Goal: Task Accomplishment & Management: Complete application form

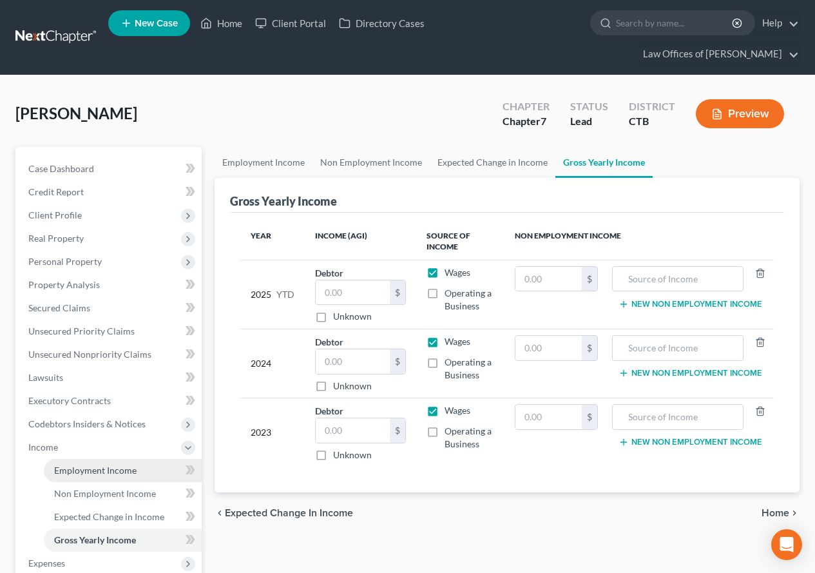
click at [81, 468] on span "Employment Income" at bounding box center [95, 470] width 82 height 11
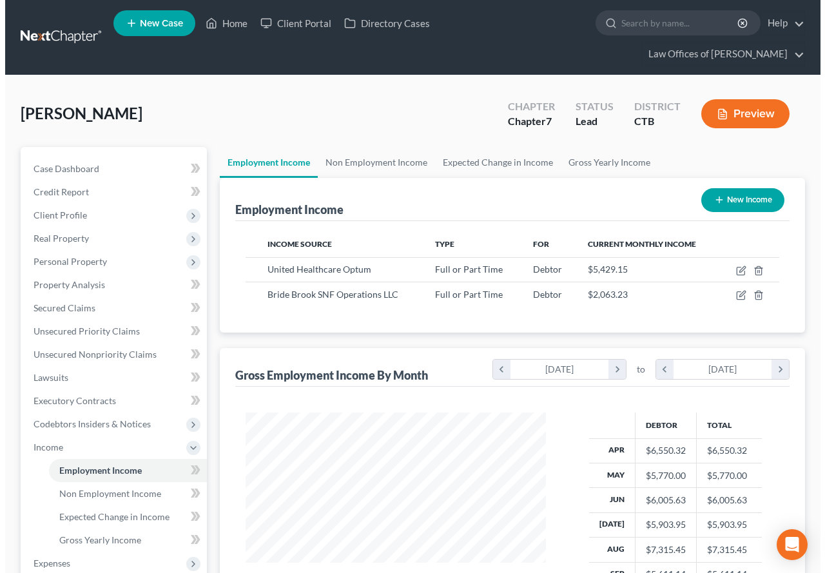
scroll to position [231, 326]
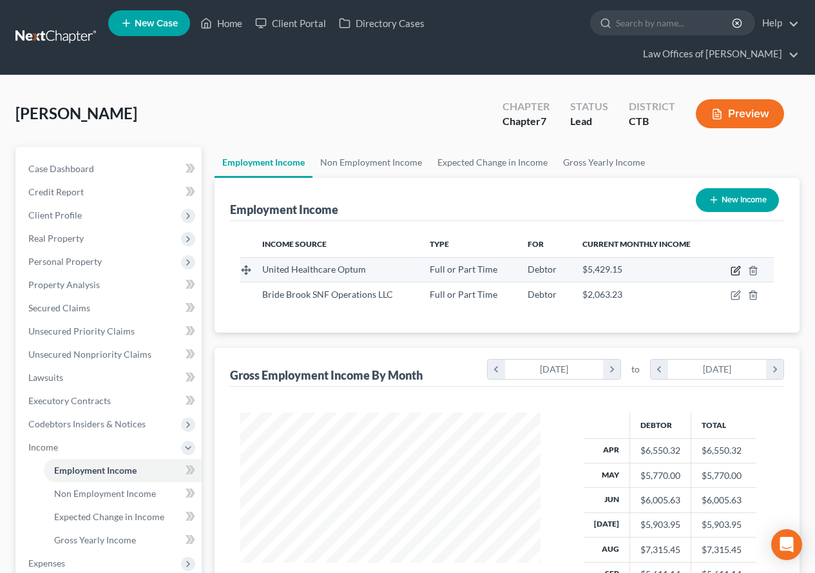
click at [734, 268] on icon "button" at bounding box center [736, 271] width 10 height 10
select select "0"
select select "2"
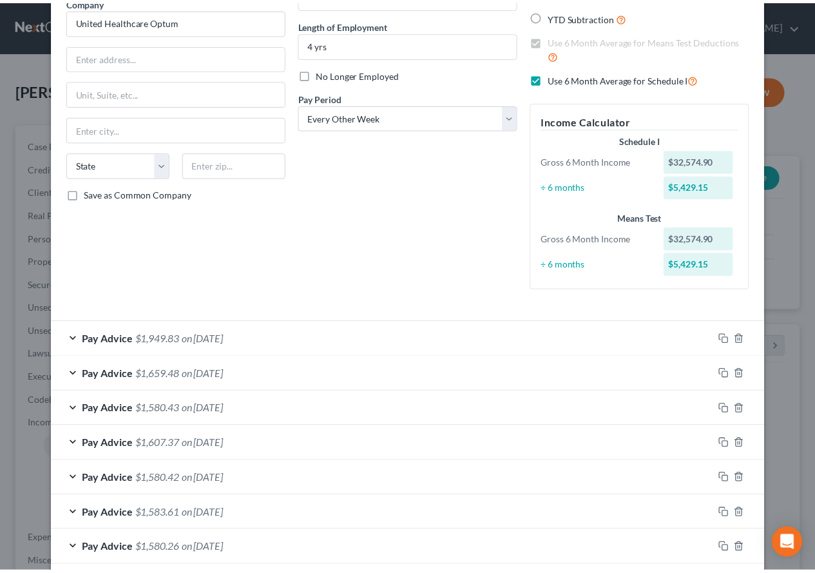
scroll to position [0, 0]
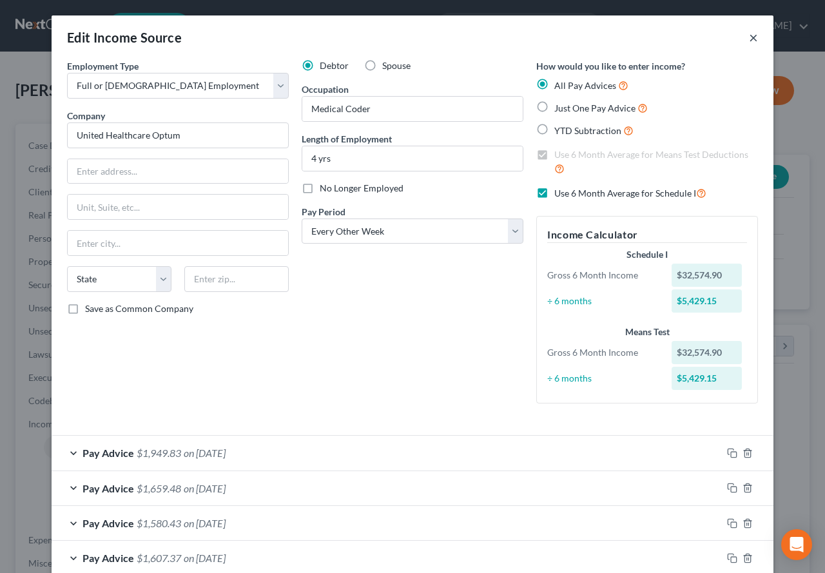
click at [749, 37] on button "×" at bounding box center [753, 37] width 9 height 15
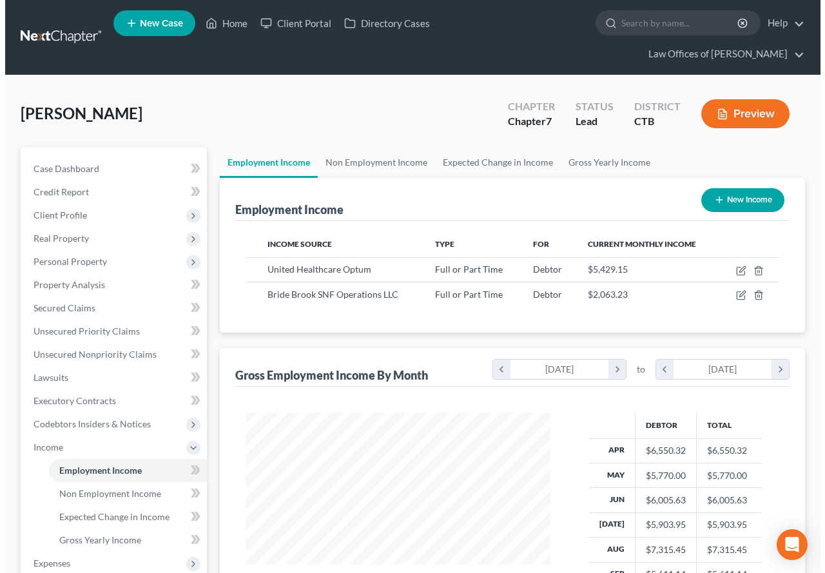
scroll to position [644260, 644165]
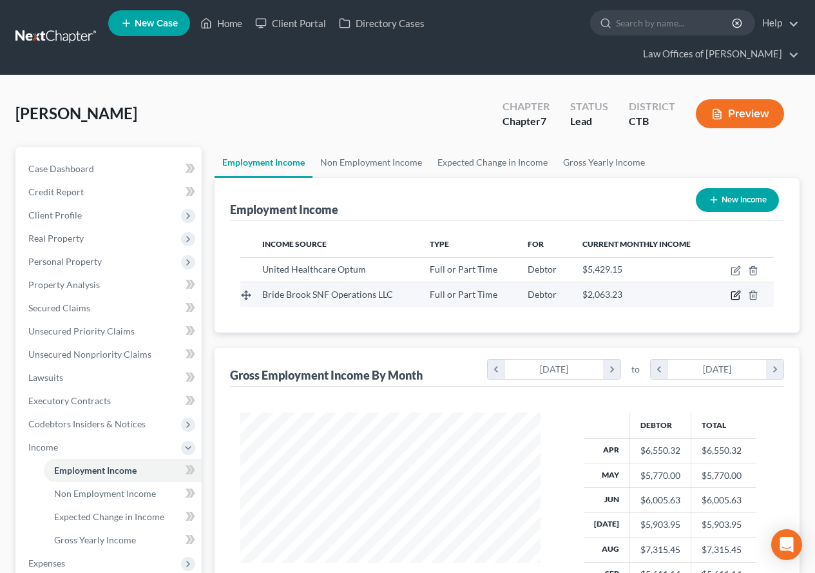
click at [732, 293] on icon "button" at bounding box center [735, 296] width 8 height 8
select select "0"
select select "3"
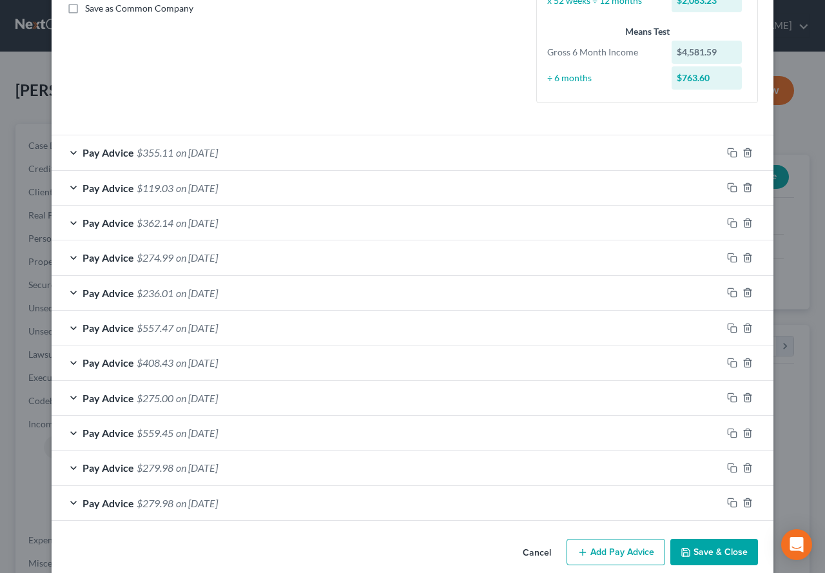
scroll to position [318, 0]
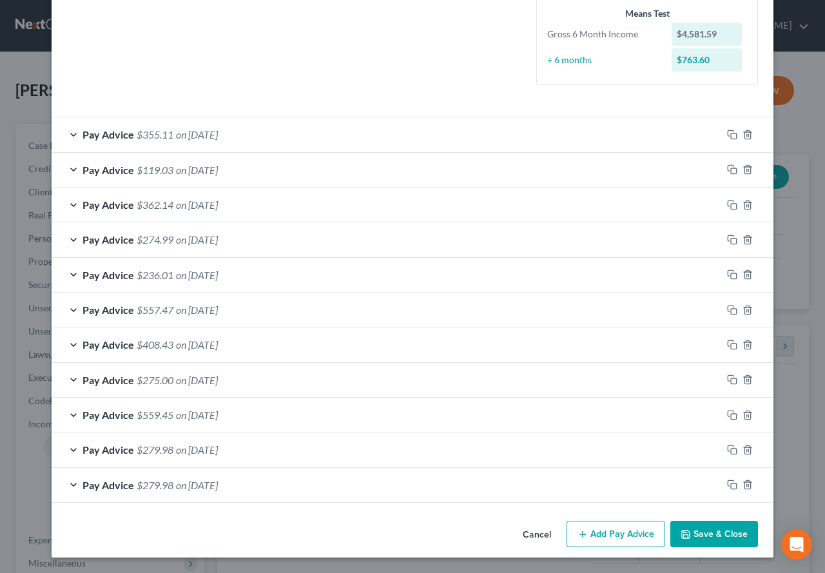
click at [137, 349] on span "$408.43" at bounding box center [155, 344] width 37 height 12
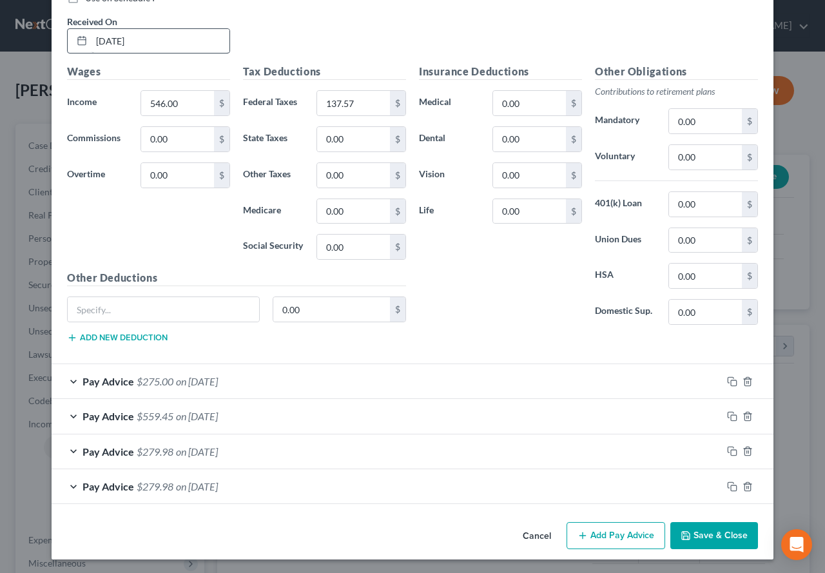
scroll to position [707, 0]
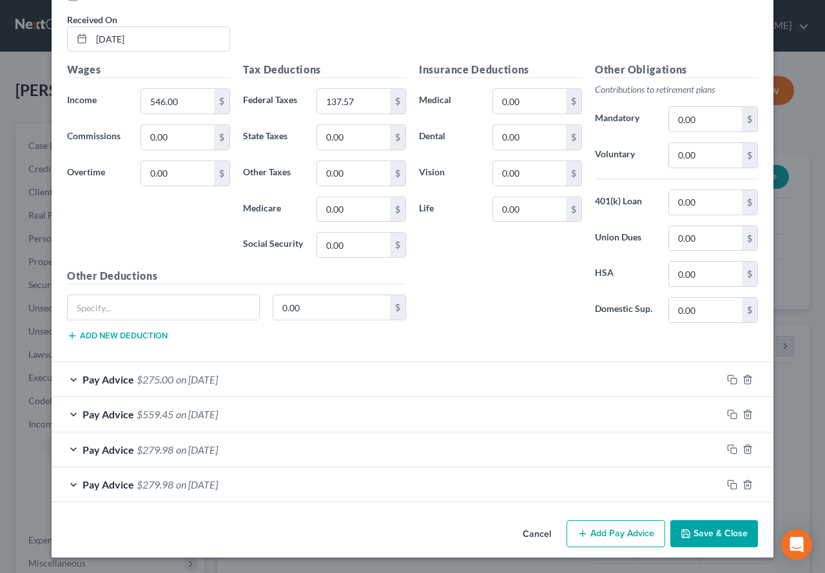
click at [592, 534] on button "Add Pay Advice" at bounding box center [616, 533] width 99 height 27
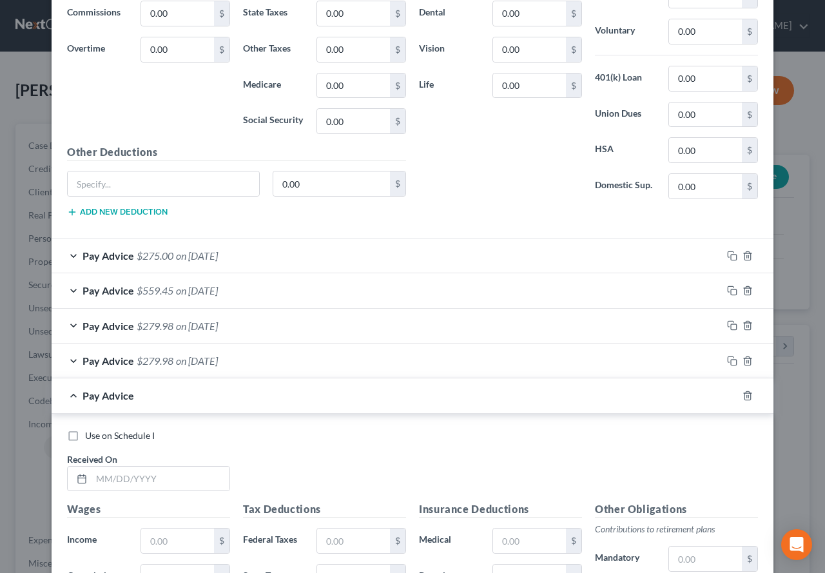
scroll to position [836, 0]
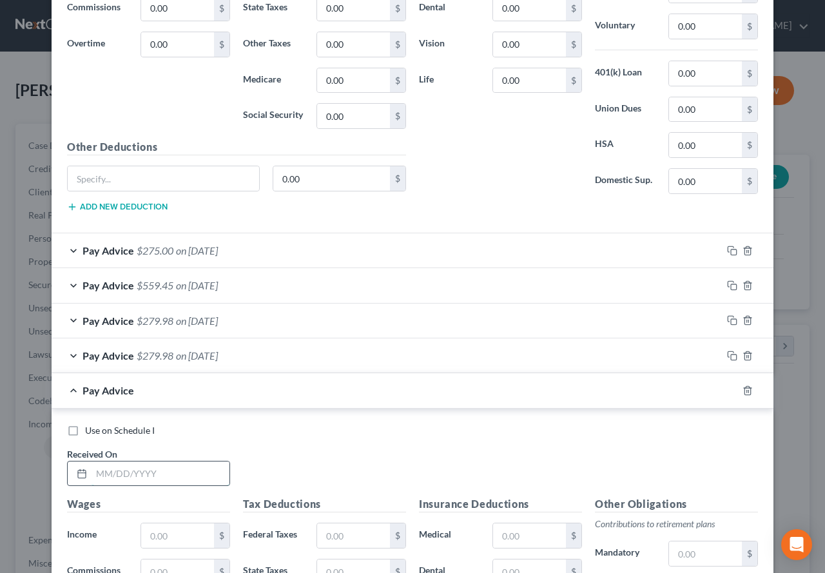
click at [146, 476] on input "text" at bounding box center [161, 473] width 138 height 24
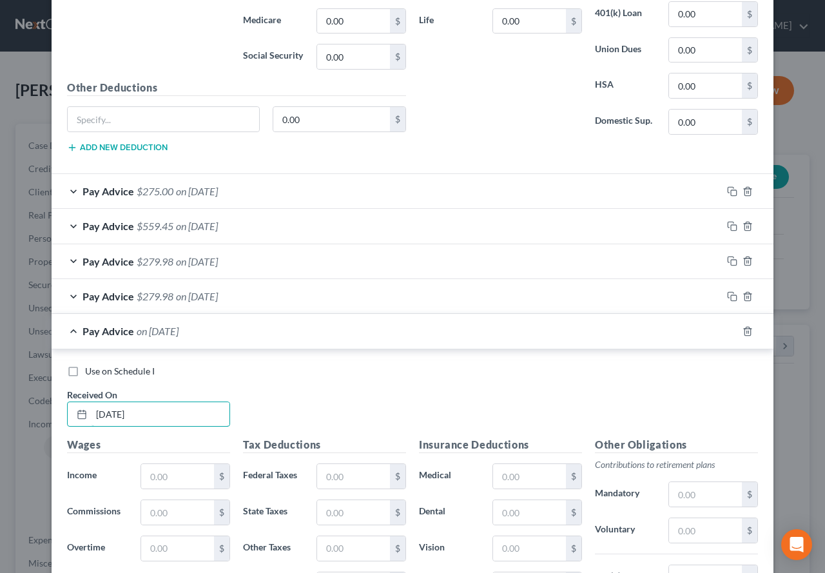
scroll to position [965, 0]
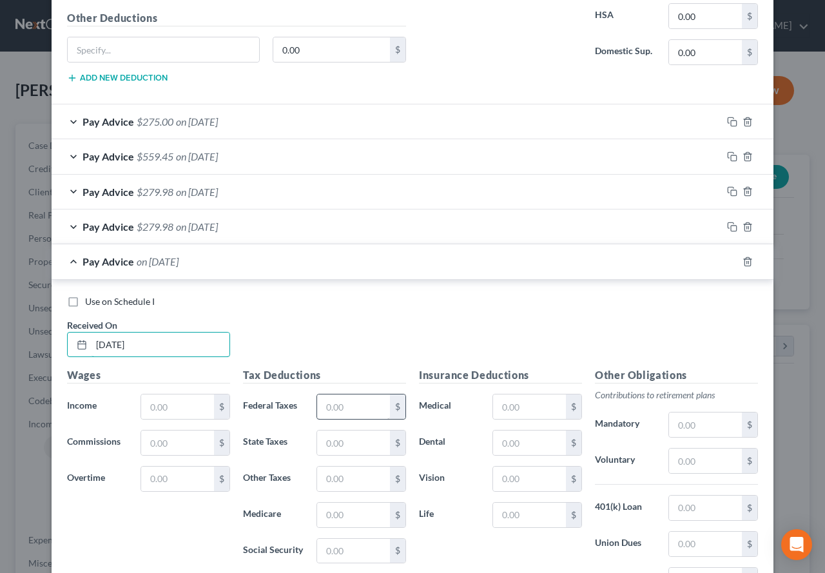
type input "[DATE]"
click at [340, 404] on input "text" at bounding box center [353, 406] width 73 height 24
type input "192.75"
click at [172, 414] on input "text" at bounding box center [177, 406] width 73 height 24
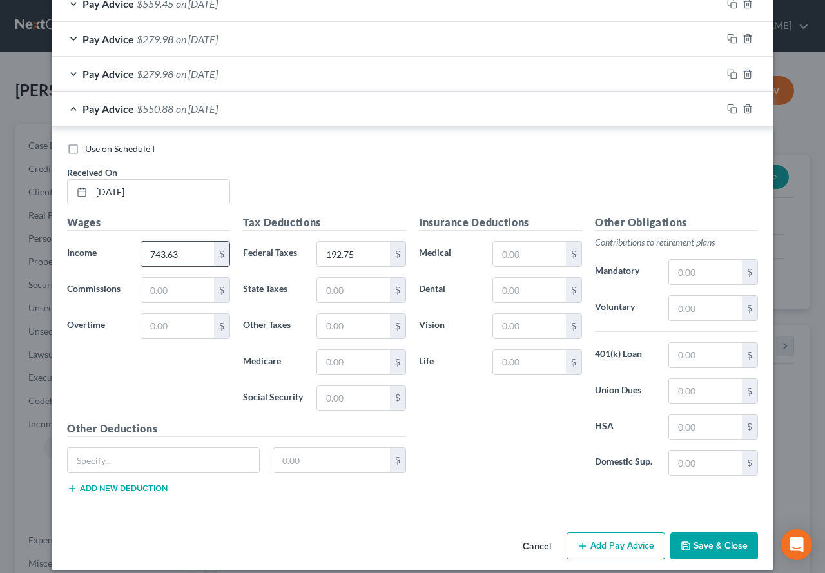
scroll to position [1130, 0]
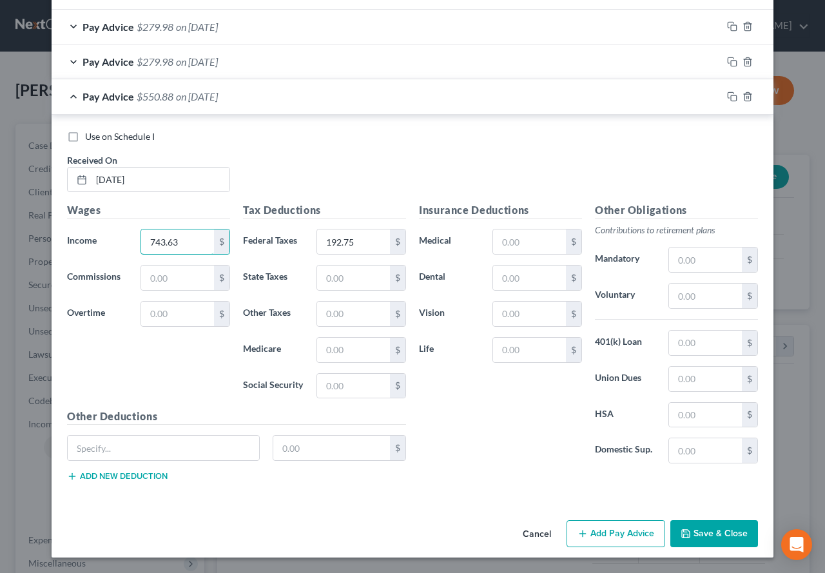
type input "743.63"
click at [587, 540] on button "Add Pay Advice" at bounding box center [616, 533] width 99 height 27
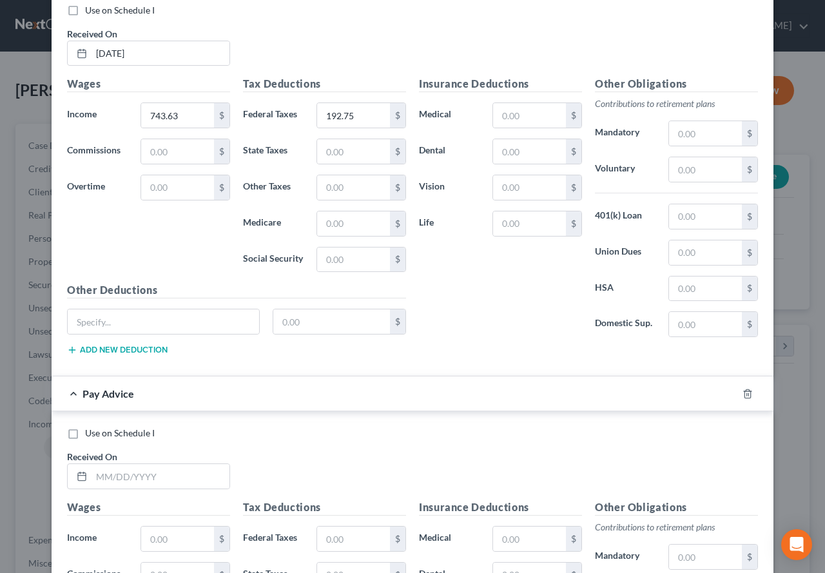
scroll to position [1259, 0]
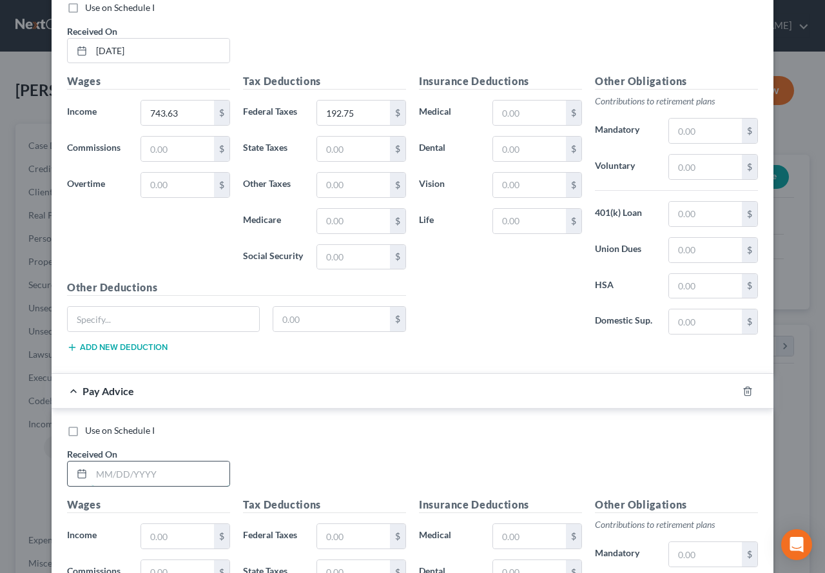
click at [138, 472] on input "text" at bounding box center [161, 473] width 138 height 24
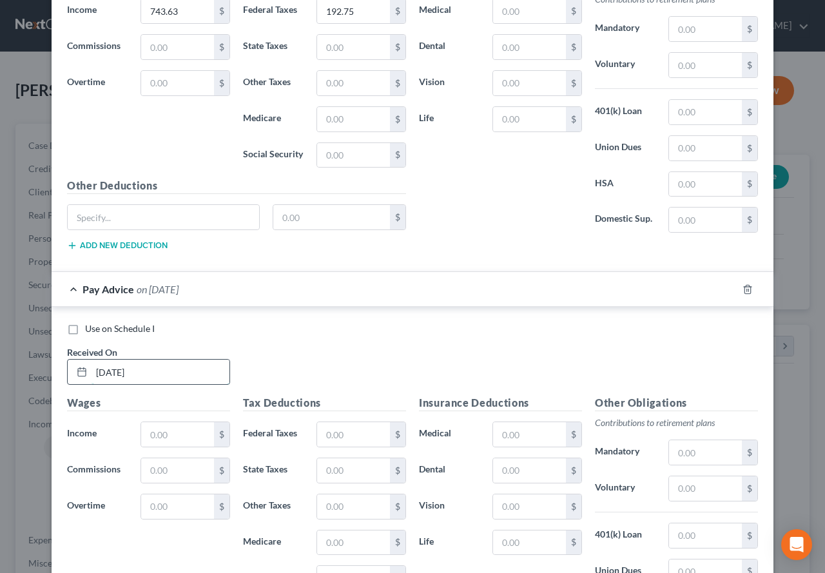
scroll to position [1388, 0]
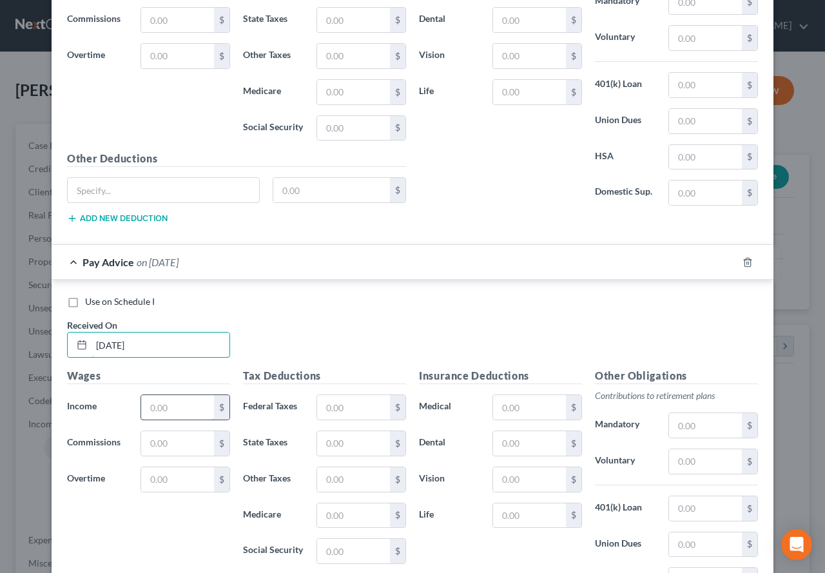
type input "[DATE]"
click at [152, 412] on input "text" at bounding box center [177, 407] width 73 height 24
type input "470.01"
click at [351, 405] on input "text" at bounding box center [353, 407] width 73 height 24
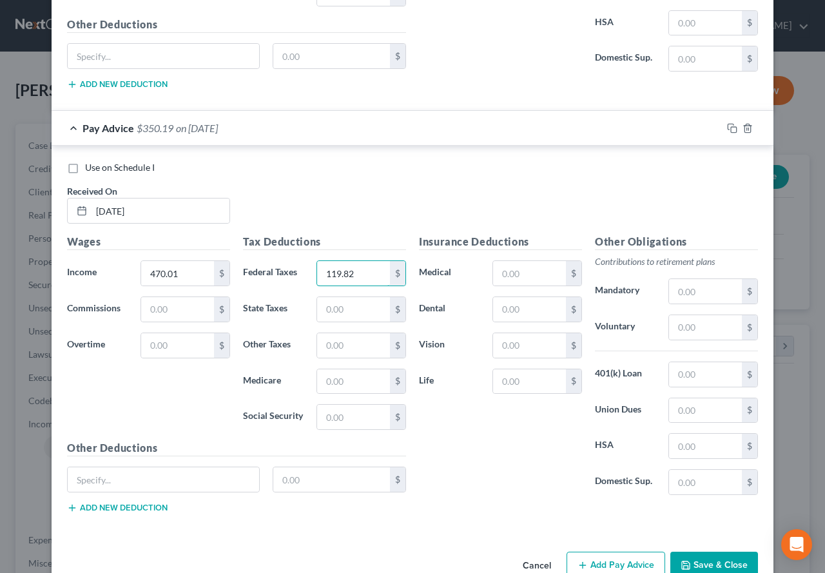
scroll to position [1553, 0]
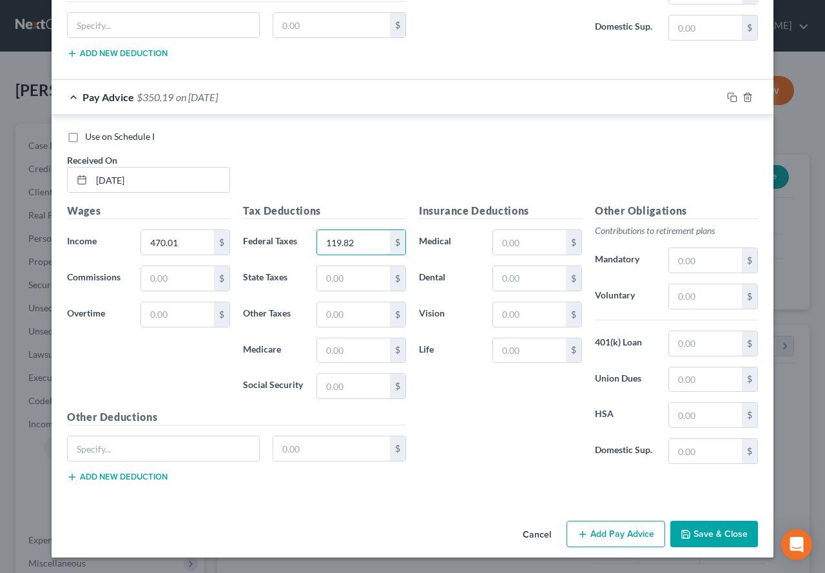
type input "119.82"
click at [604, 532] on button "Add Pay Advice" at bounding box center [616, 534] width 99 height 27
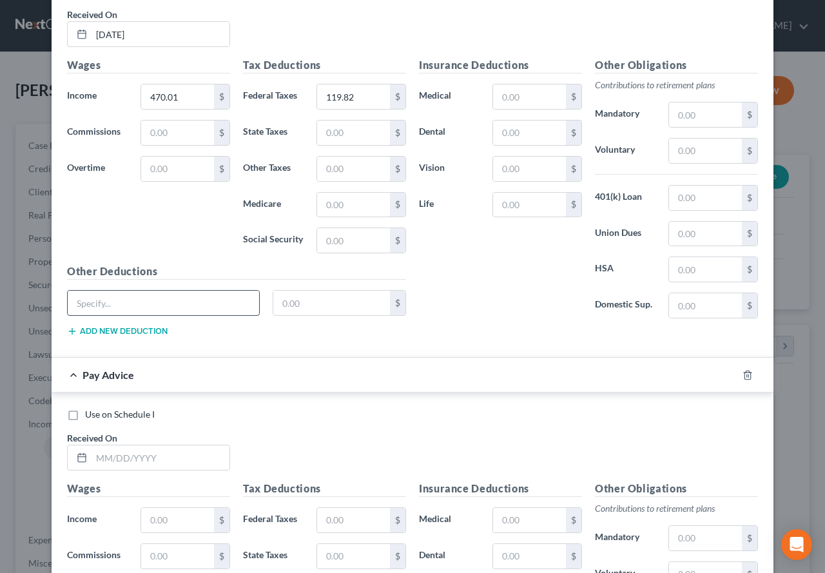
scroll to position [1746, 0]
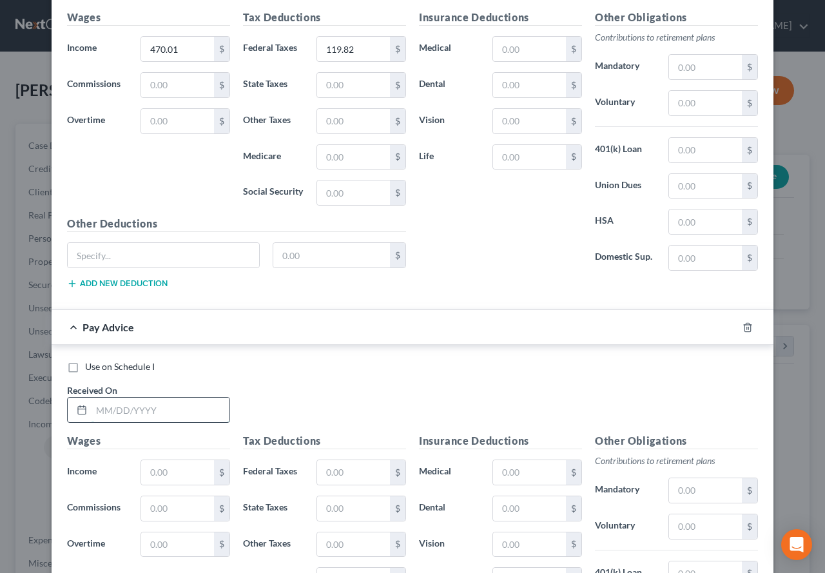
click at [129, 418] on input "text" at bounding box center [161, 410] width 138 height 24
type input "[DATE]"
click at [147, 469] on input "text" at bounding box center [177, 472] width 73 height 24
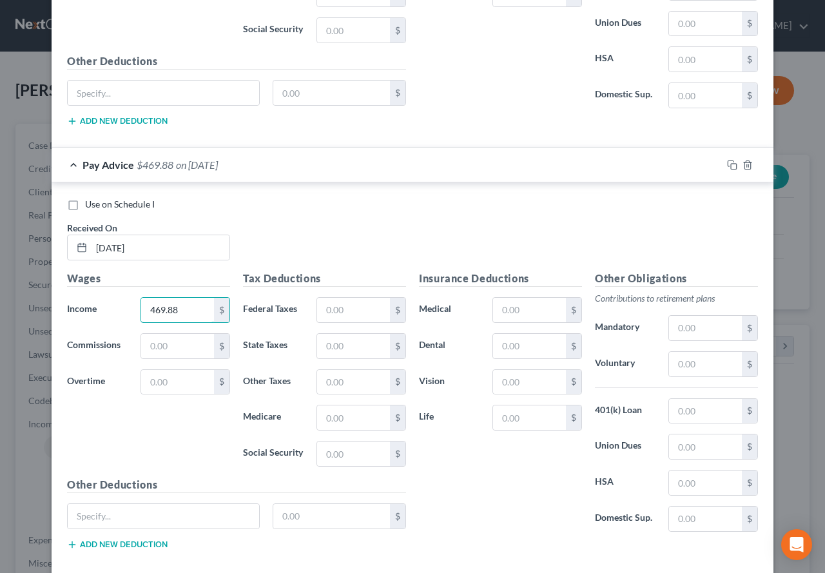
scroll to position [1939, 0]
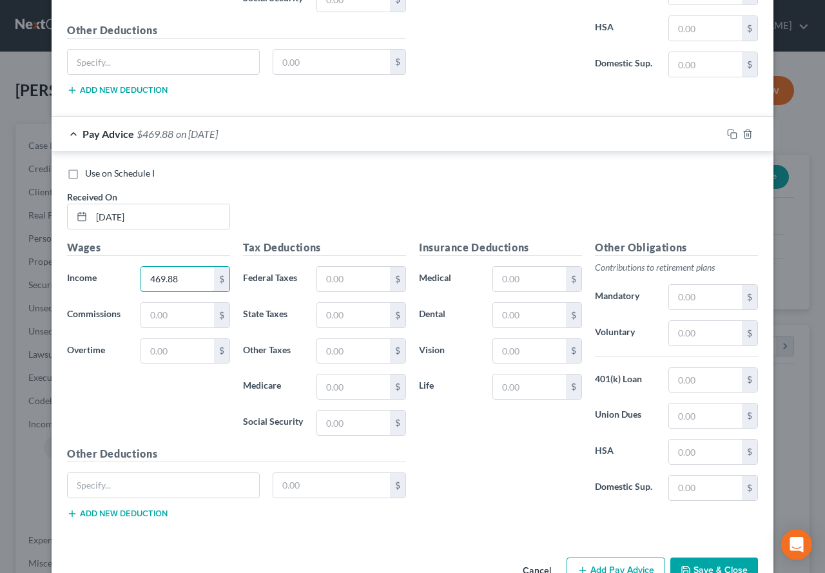
type input "469.88"
click at [331, 278] on input "text" at bounding box center [353, 279] width 73 height 24
type input "119.79"
click at [297, 197] on div "Use on Schedule I Received On * [DATE]" at bounding box center [413, 203] width 704 height 73
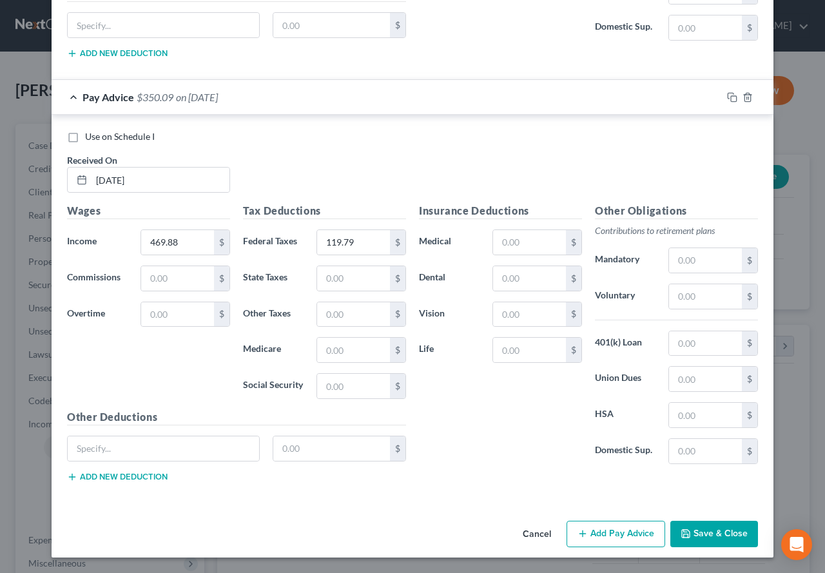
click at [597, 534] on button "Add Pay Advice" at bounding box center [616, 534] width 99 height 27
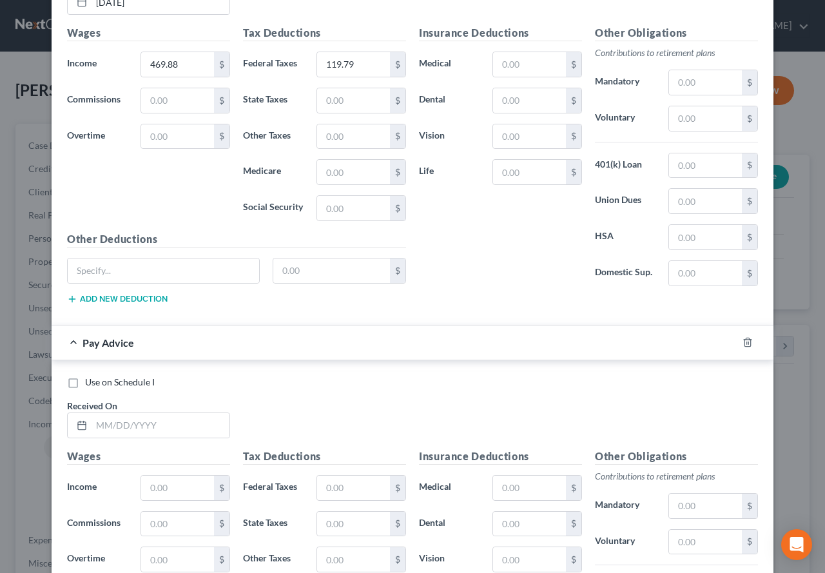
scroll to position [2169, 0]
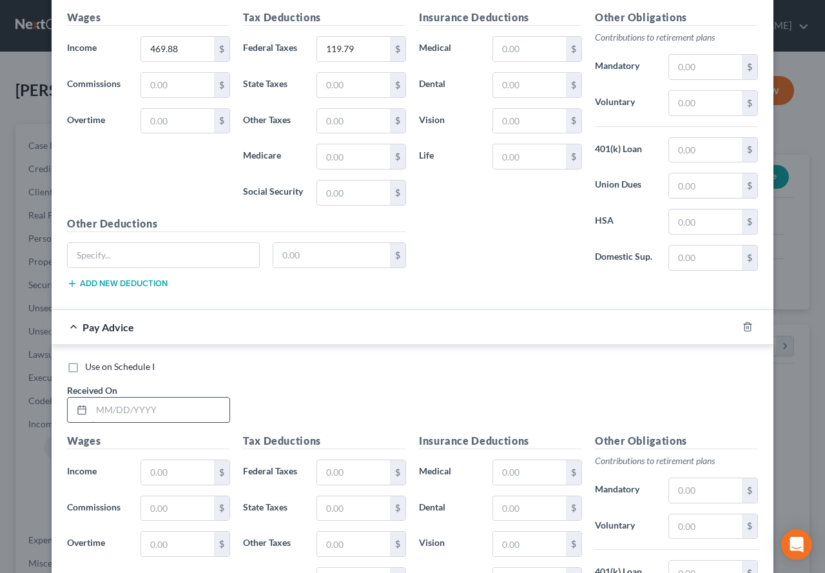
click at [108, 405] on input "text" at bounding box center [161, 410] width 138 height 24
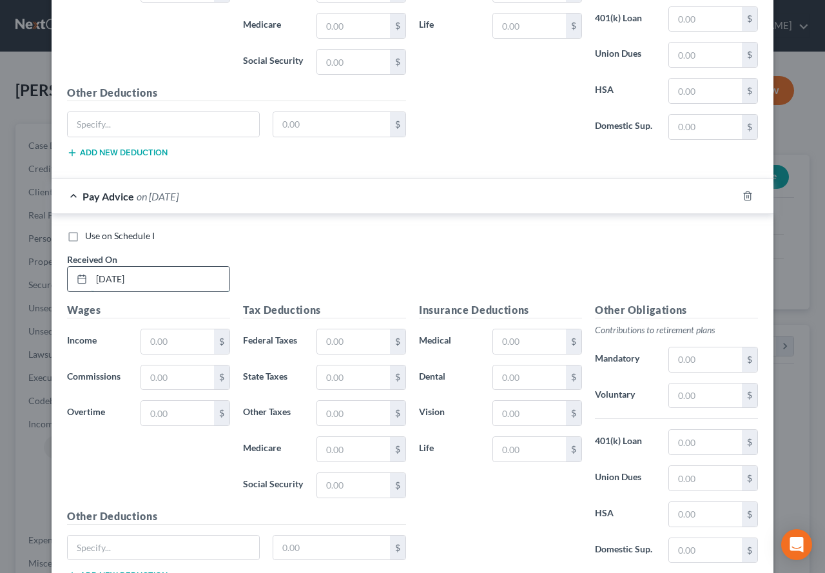
scroll to position [2363, 0]
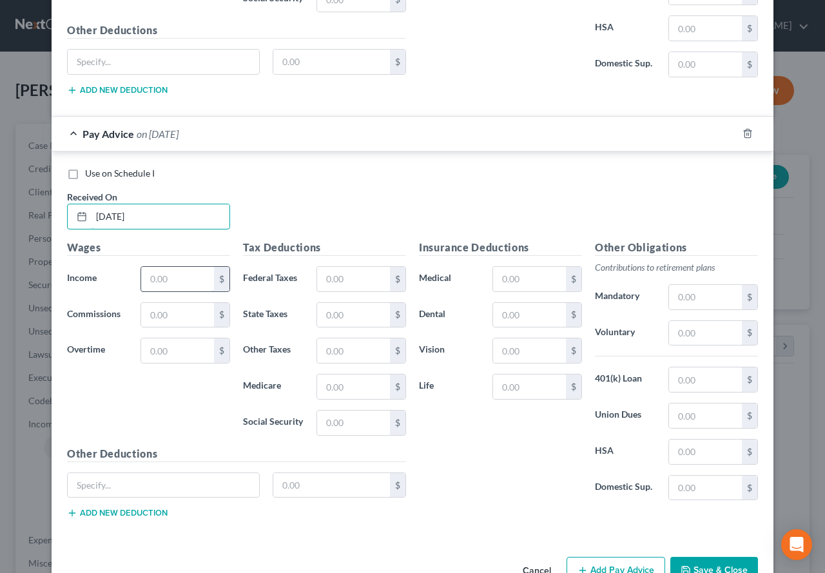
type input "[DATE]"
click at [163, 280] on input "text" at bounding box center [177, 279] width 73 height 24
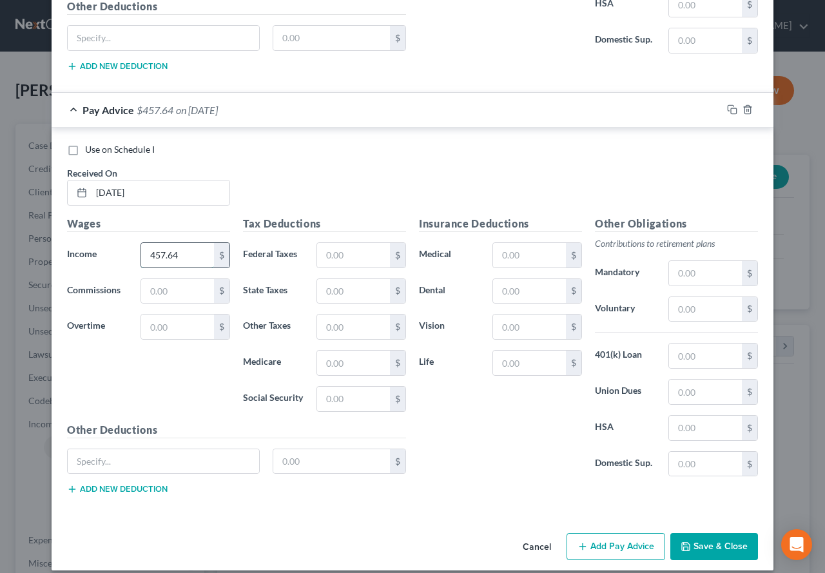
scroll to position [2399, 0]
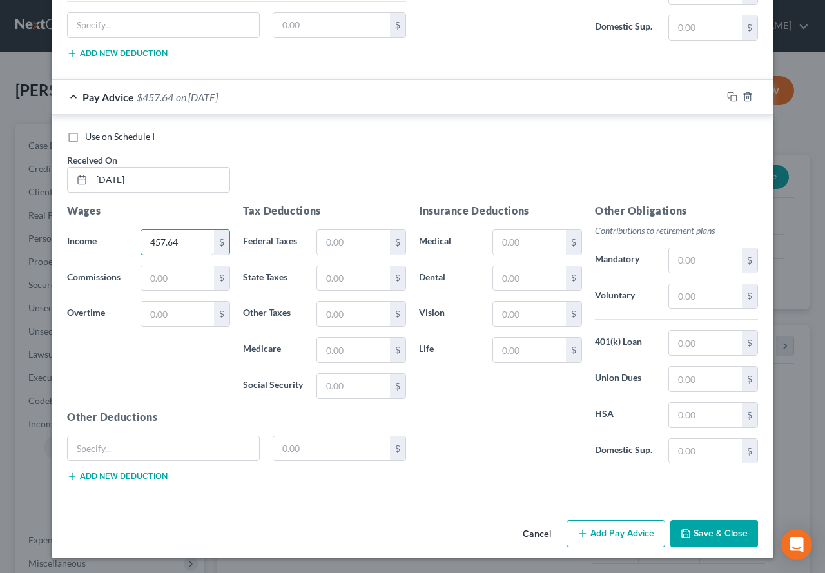
type input "457.64"
click at [350, 246] on input "text" at bounding box center [353, 242] width 73 height 24
type input "117.41"
click at [323, 183] on div "Use on Schedule I Received On * [DATE]" at bounding box center [413, 166] width 704 height 73
click at [606, 540] on button "Add Pay Advice" at bounding box center [616, 533] width 99 height 27
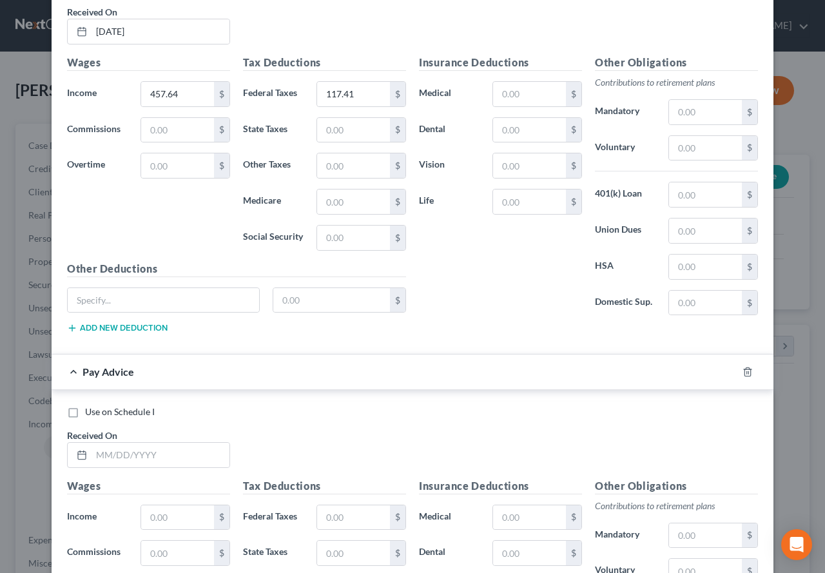
scroll to position [2593, 0]
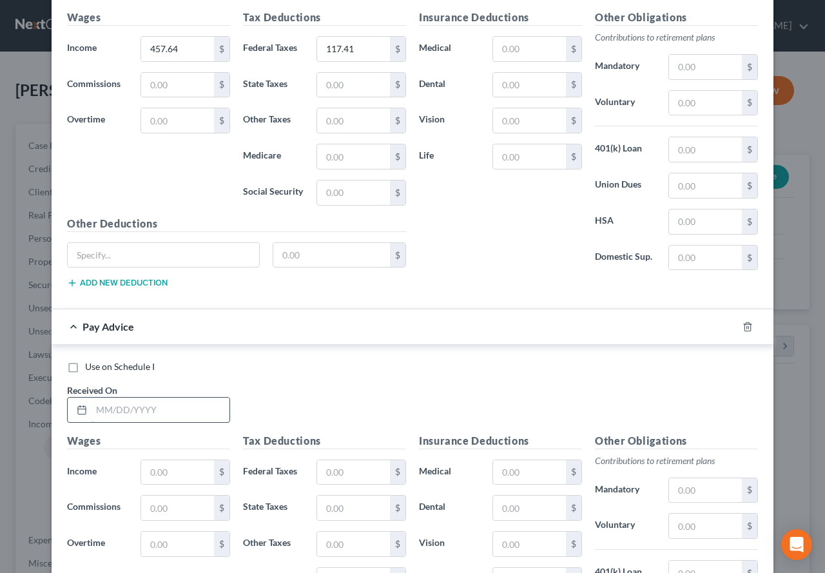
click at [156, 414] on input "text" at bounding box center [161, 410] width 138 height 24
type input "[DATE]"
click at [158, 476] on input "text" at bounding box center [177, 472] width 73 height 24
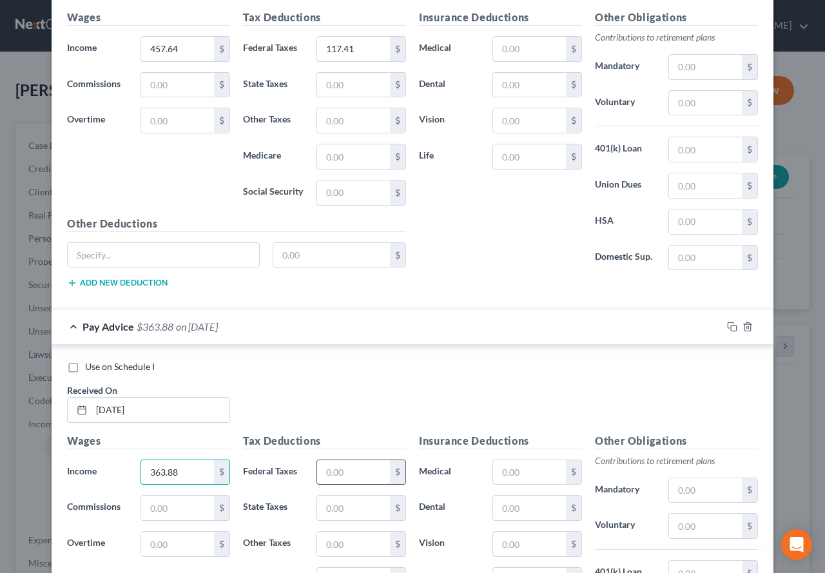
type input "363.88"
click at [318, 466] on input "text" at bounding box center [353, 472] width 73 height 24
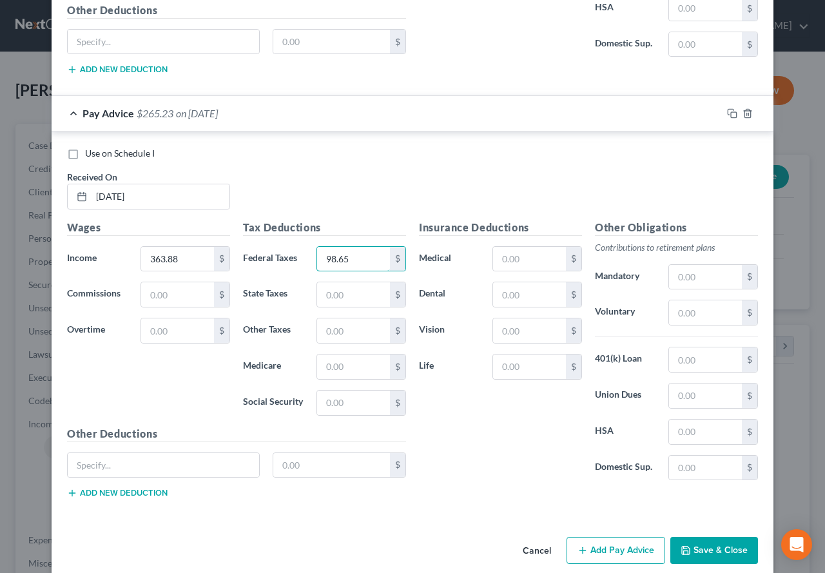
scroll to position [2823, 0]
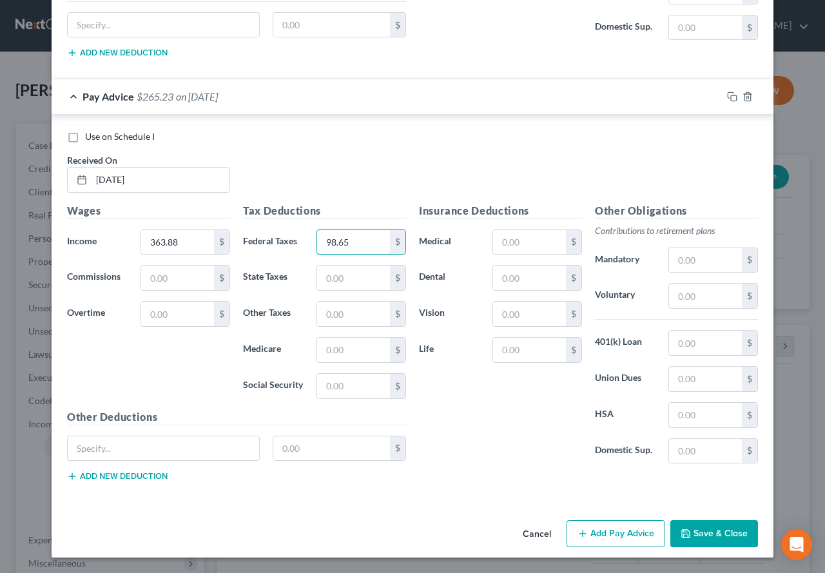
type input "98.65"
click at [605, 537] on button "Add Pay Advice" at bounding box center [616, 533] width 99 height 27
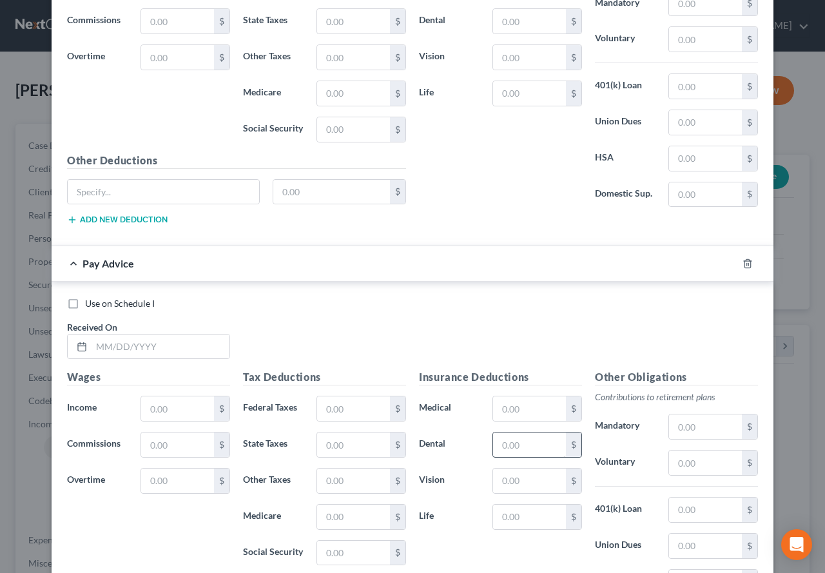
scroll to position [3081, 0]
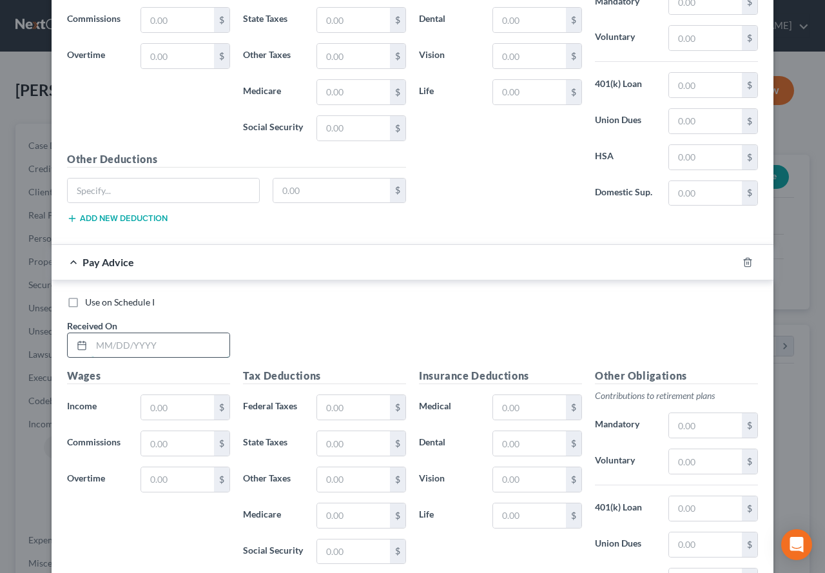
click at [109, 342] on input "text" at bounding box center [161, 345] width 138 height 24
type input "[DATE]"
click at [143, 406] on input "text" at bounding box center [177, 407] width 73 height 24
click at [160, 405] on input "text" at bounding box center [177, 407] width 73 height 24
type input "749.88"
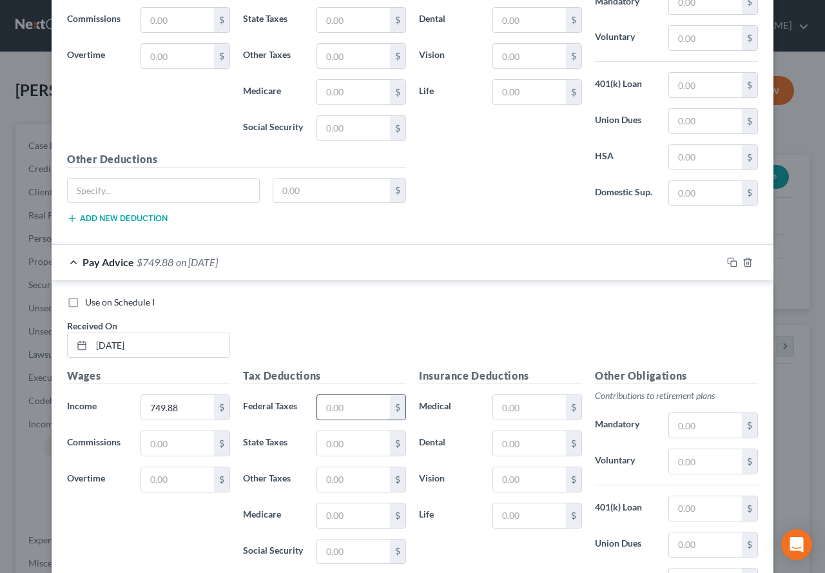
click at [369, 408] on input "text" at bounding box center [353, 407] width 73 height 24
click at [344, 407] on input "194.25" at bounding box center [353, 407] width 73 height 24
drag, startPoint x: 344, startPoint y: 407, endPoint x: 373, endPoint y: 411, distance: 29.8
click at [373, 411] on input "194.25" at bounding box center [353, 407] width 73 height 24
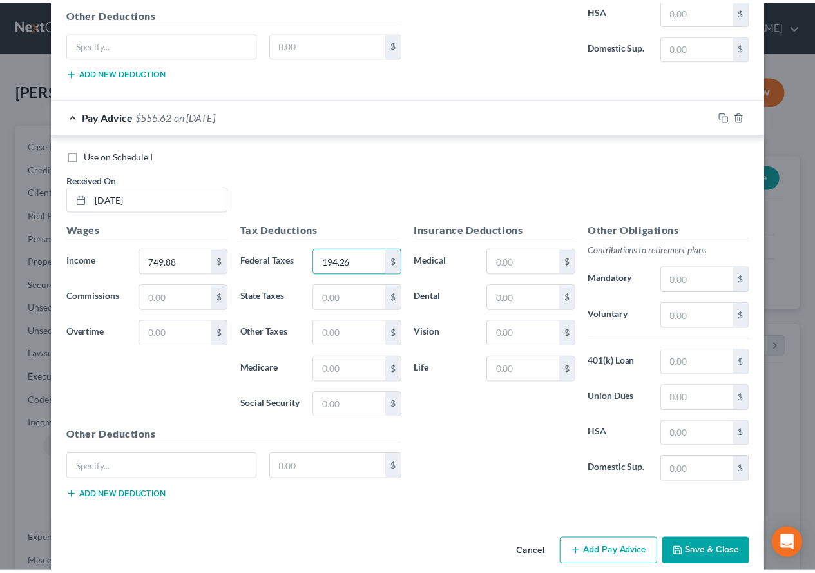
scroll to position [3246, 0]
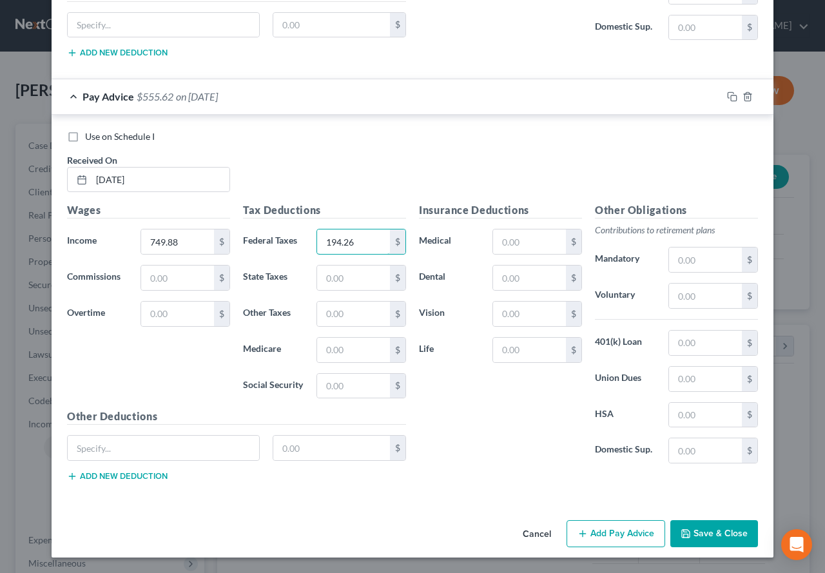
type input "194.26"
click at [700, 538] on button "Save & Close" at bounding box center [714, 533] width 88 height 27
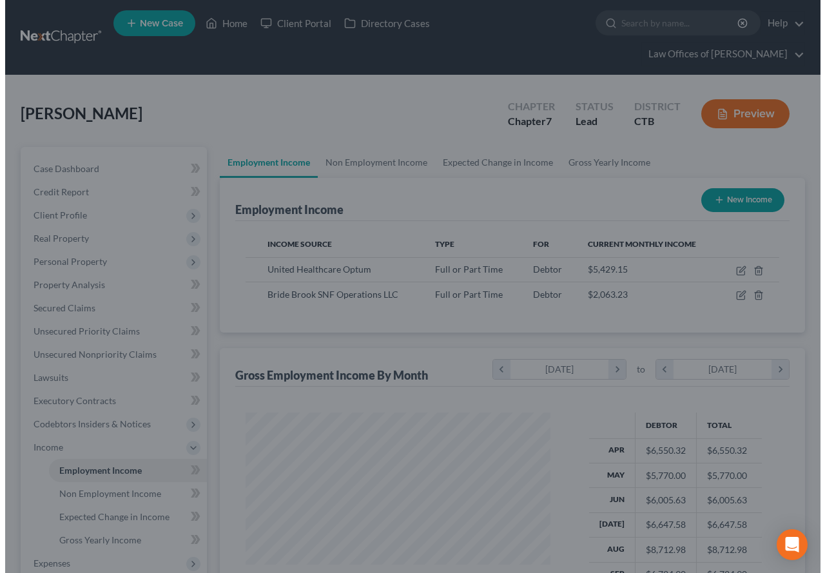
scroll to position [644260, 644165]
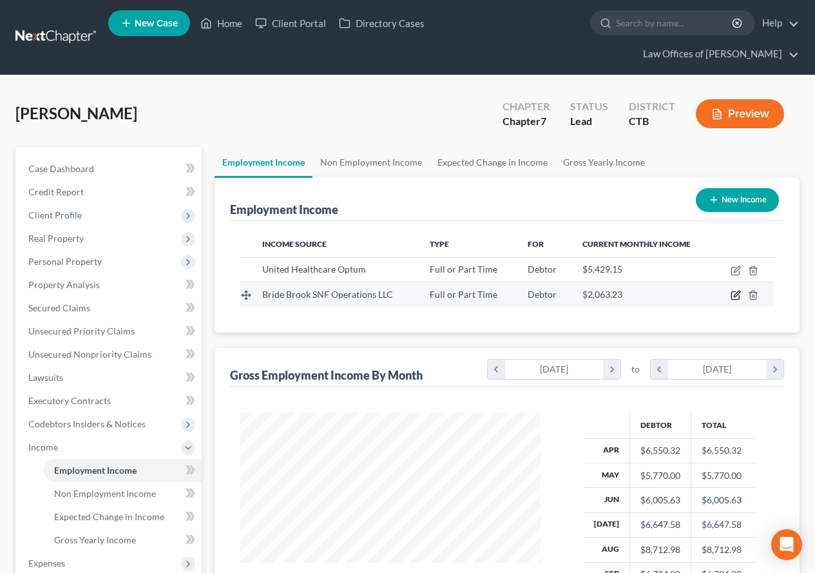
click at [733, 293] on icon "button" at bounding box center [736, 295] width 10 height 10
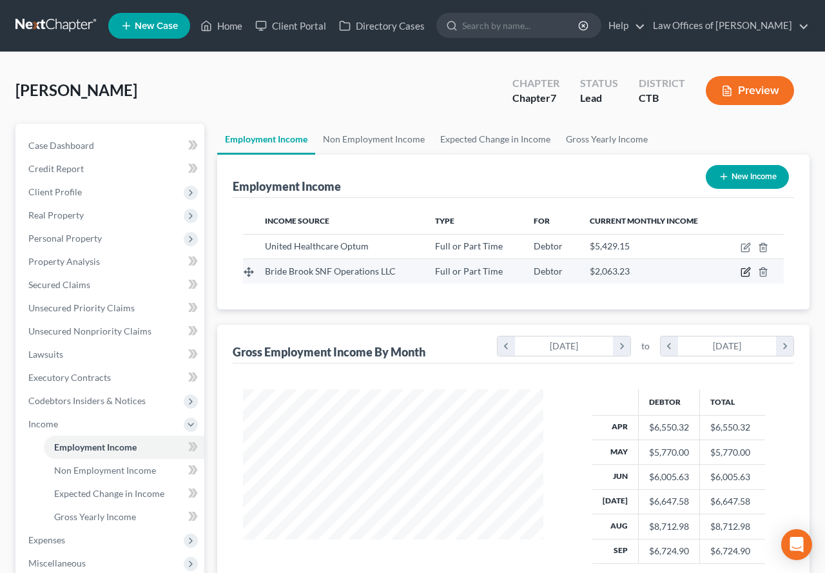
select select "0"
select select "3"
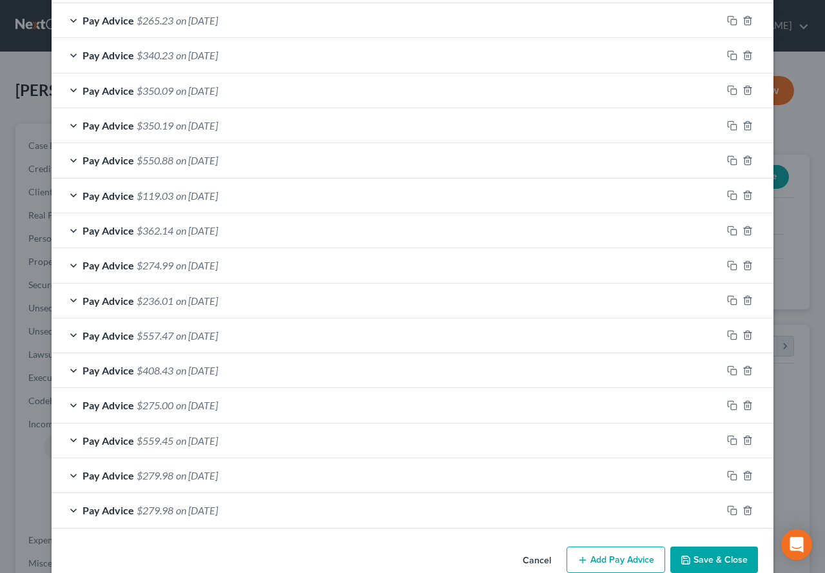
scroll to position [528, 0]
